Goal: Use online tool/utility: Utilize a website feature to perform a specific function

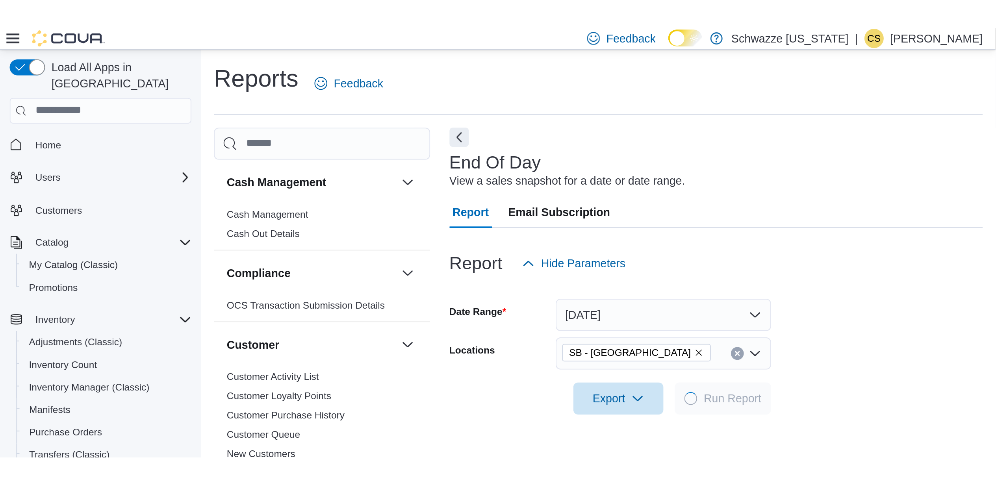
scroll to position [18, 0]
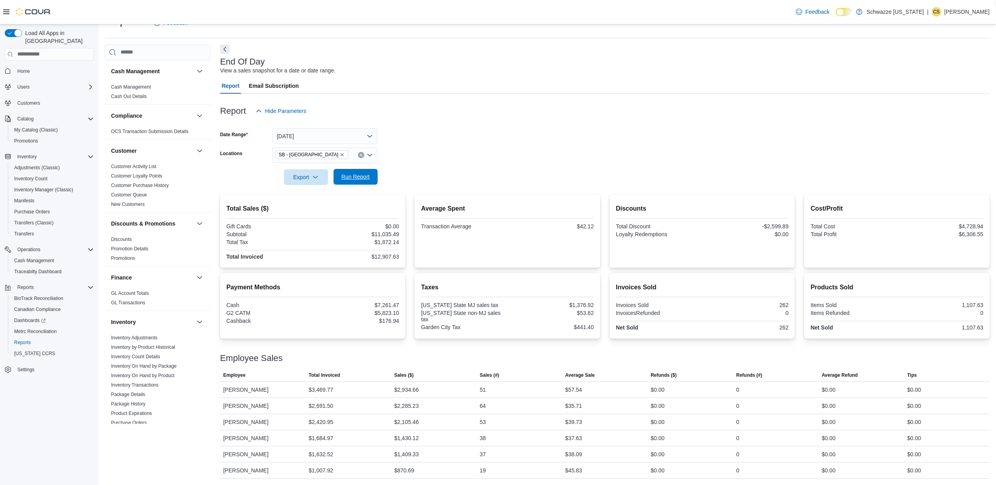
click at [358, 174] on span "Run Report" at bounding box center [355, 177] width 28 height 8
